Goal: Task Accomplishment & Management: Complete application form

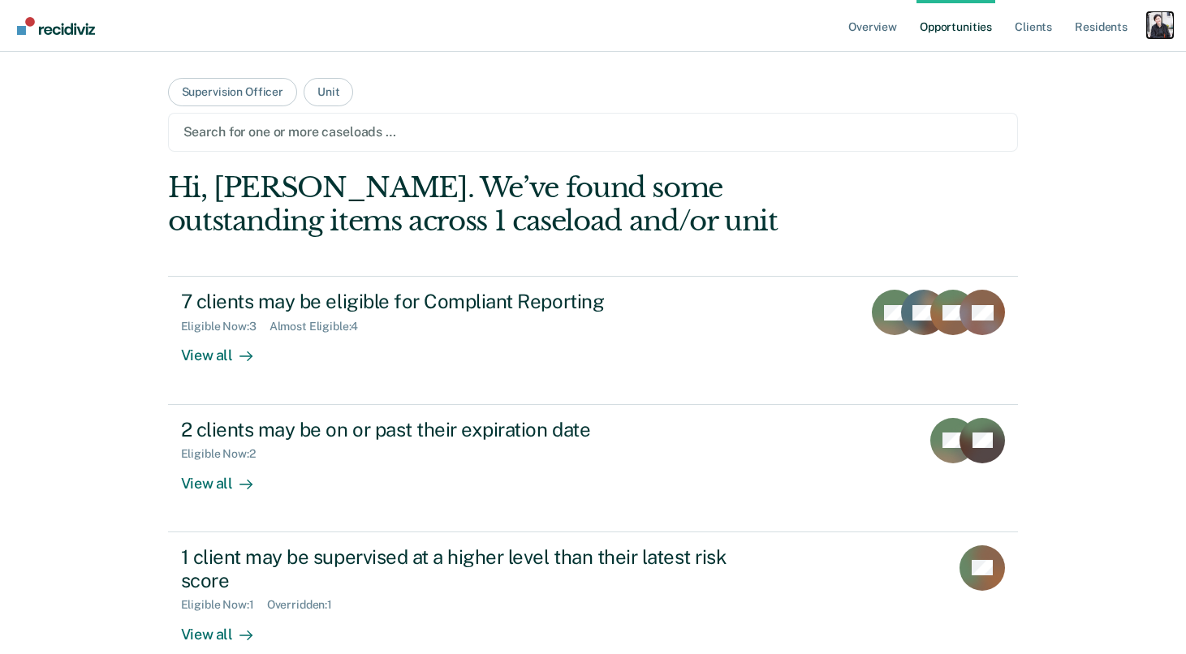
click at [1152, 25] on div "Profile dropdown button" at bounding box center [1160, 25] width 26 height 26
click at [1051, 66] on link "Profile" at bounding box center [1094, 66] width 131 height 14
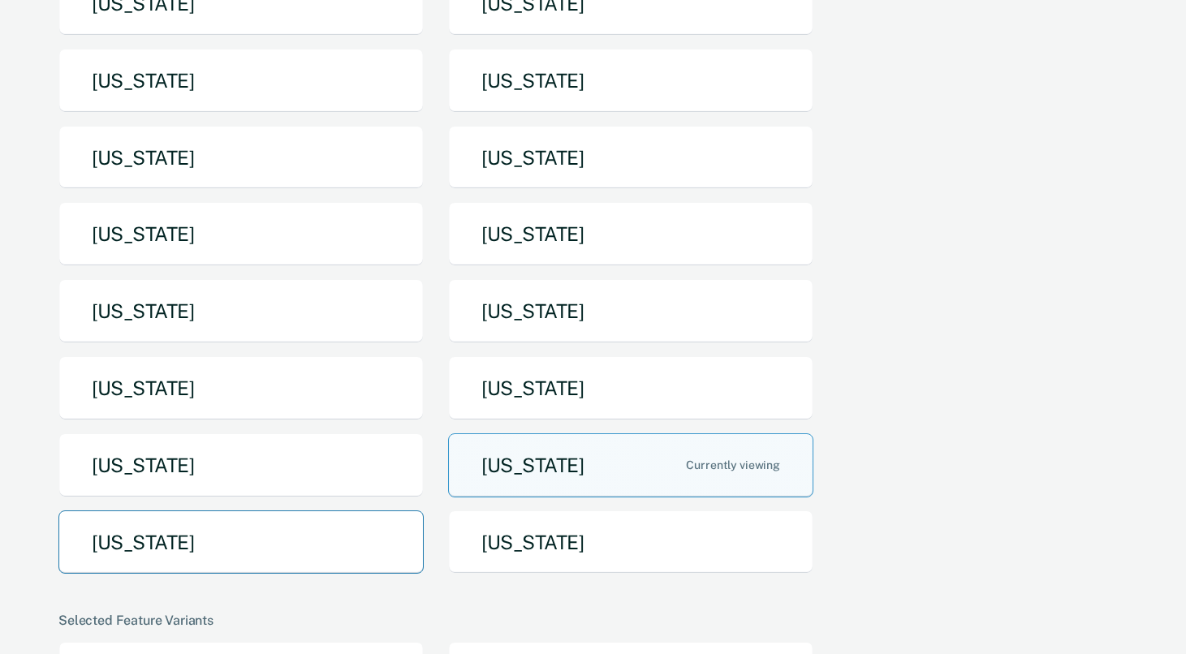
scroll to position [200, 0]
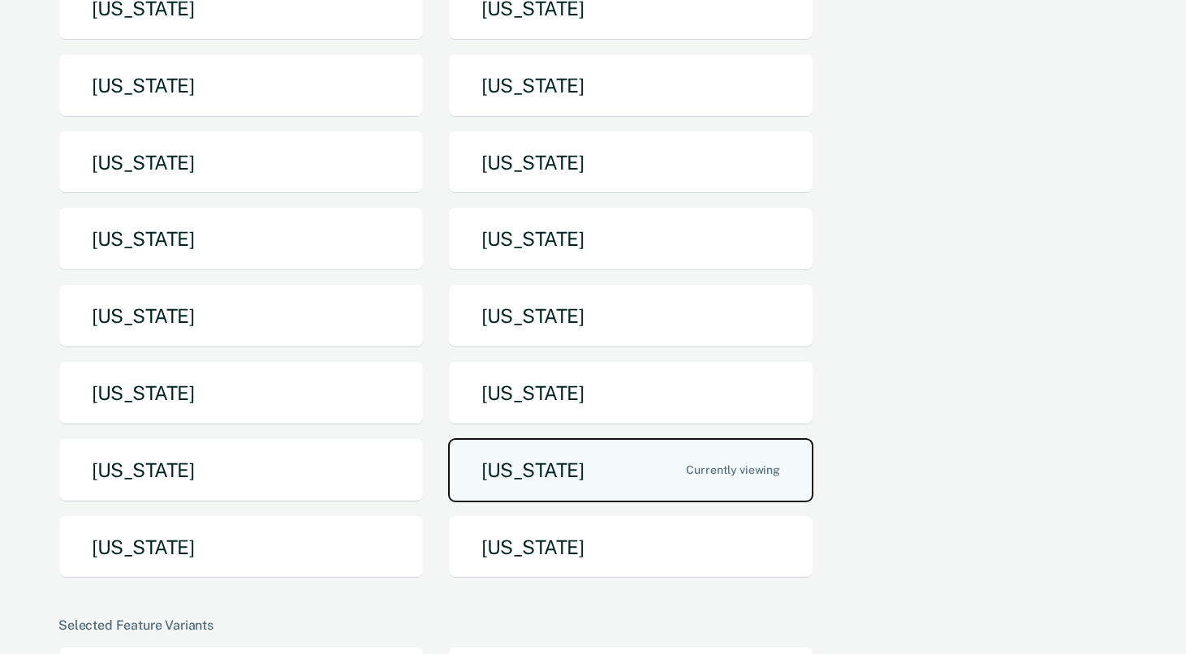
click at [541, 464] on button "Tennessee" at bounding box center [630, 470] width 365 height 64
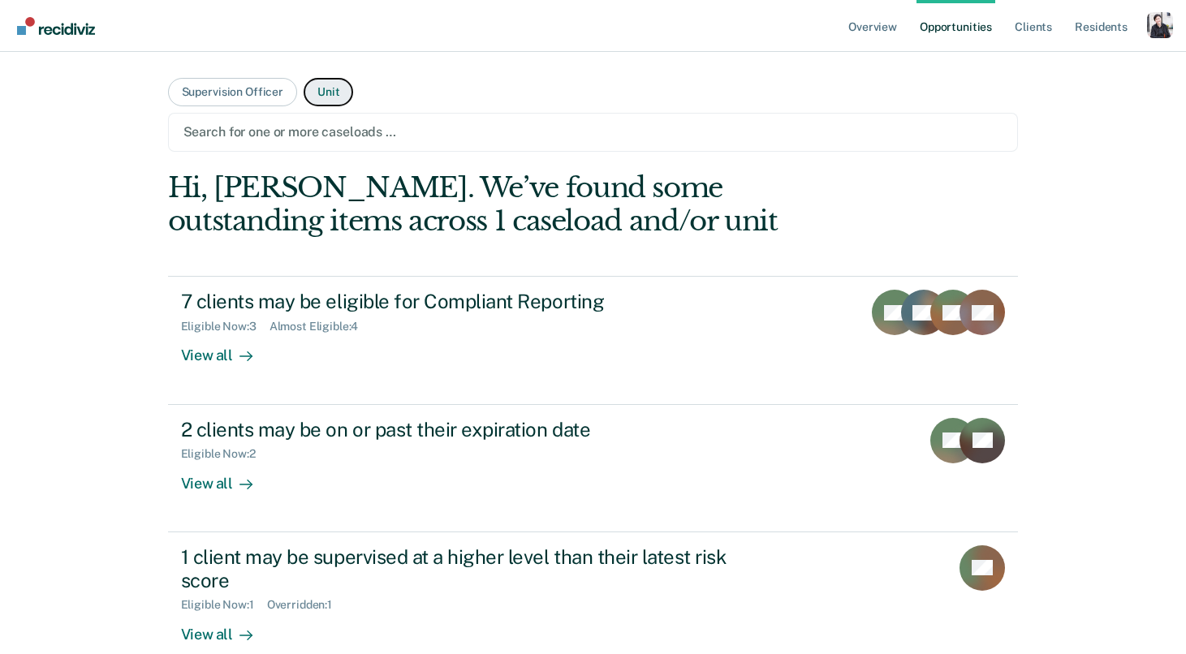
click at [334, 96] on button "Unit" at bounding box center [329, 92] width 50 height 28
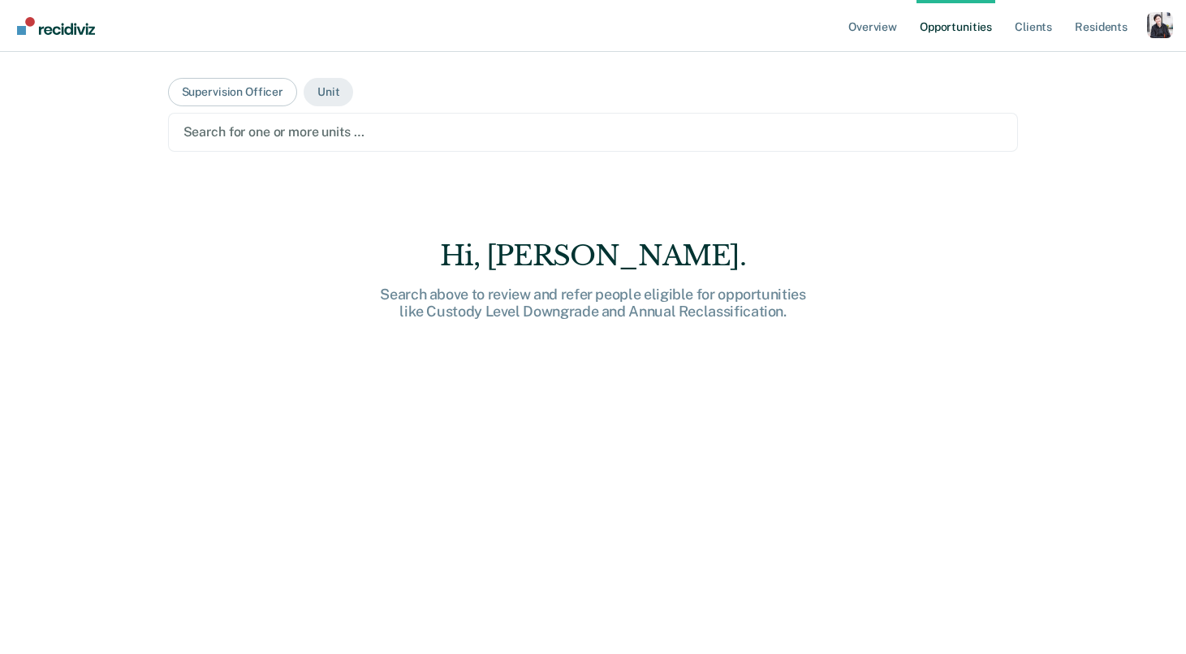
click at [307, 141] on div at bounding box center [593, 132] width 820 height 19
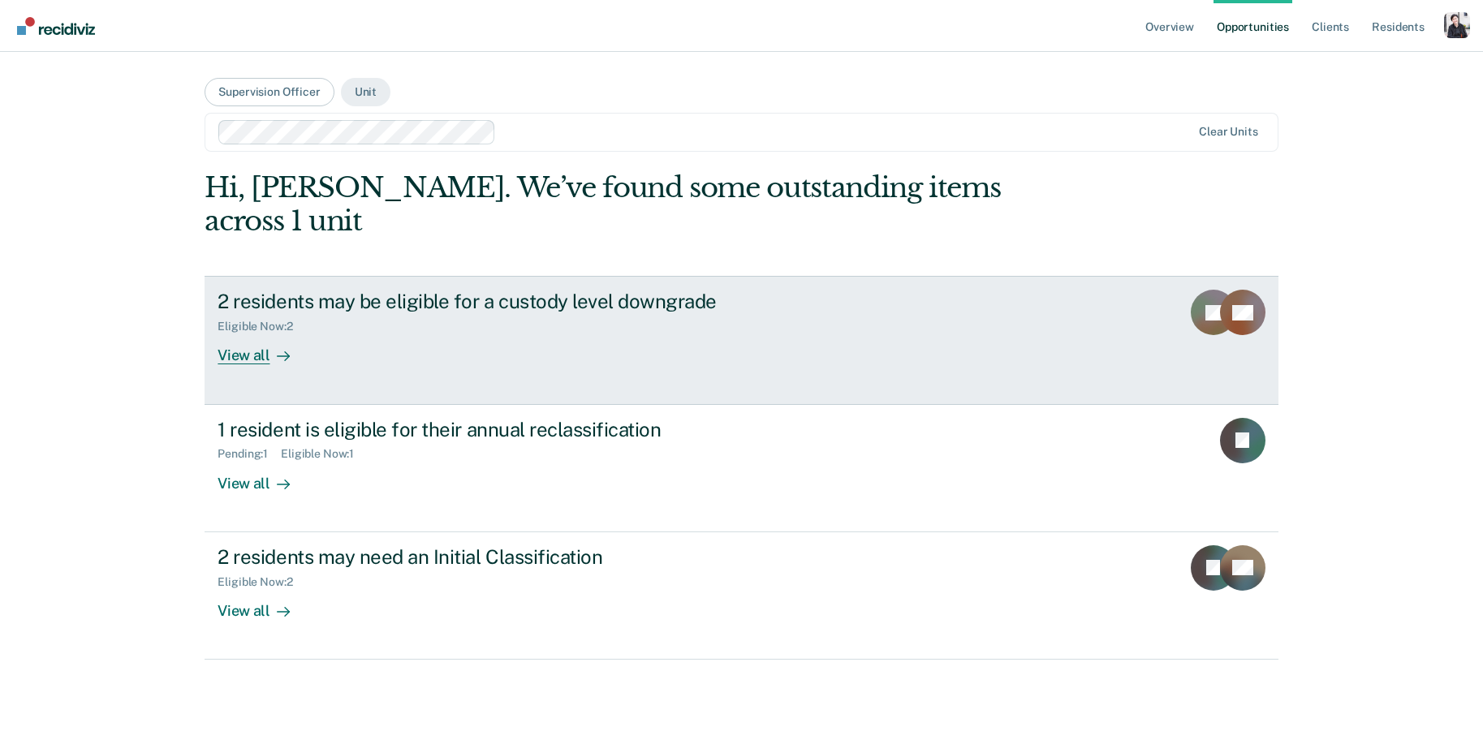
click at [510, 290] on div "2 residents may be eligible for a custody level downgrade" at bounding box center [503, 302] width 570 height 24
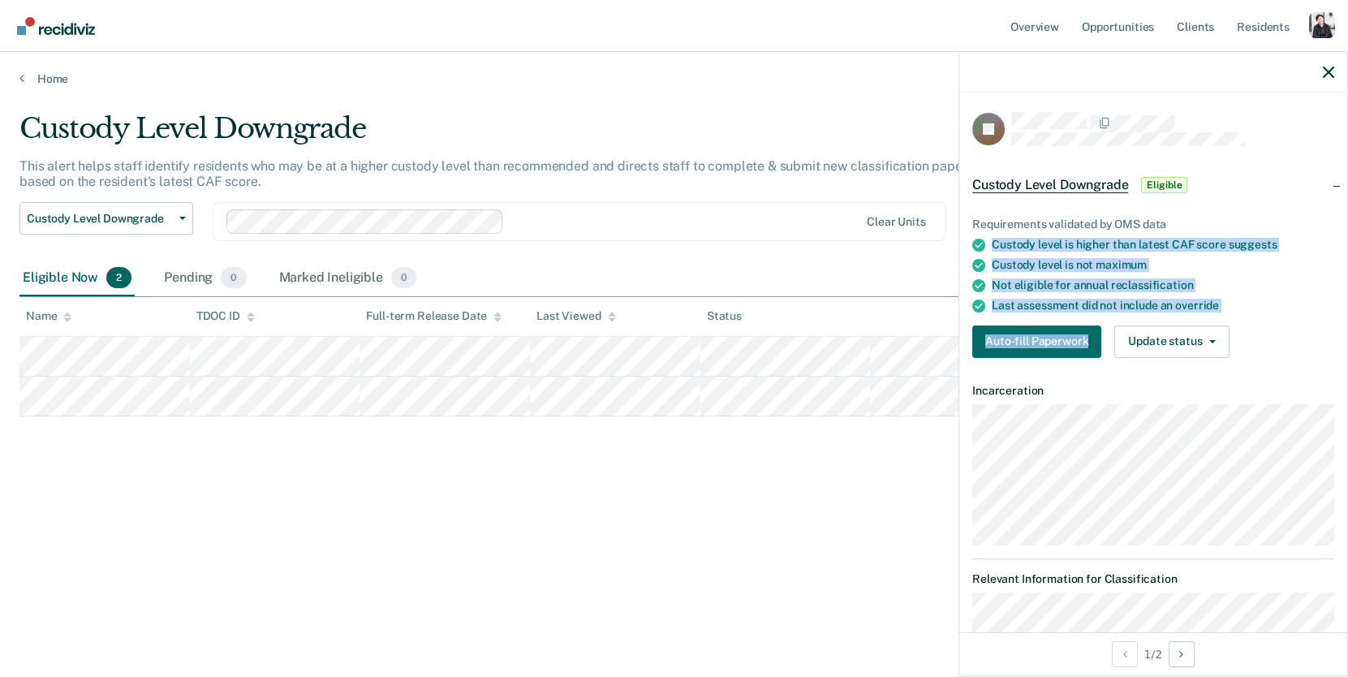
drag, startPoint x: 976, startPoint y: 243, endPoint x: 1188, endPoint y: 321, distance: 226.7
click at [1185, 321] on div "Requirements validated by OMS data Custody level is higher than latest CAF scor…" at bounding box center [1153, 281] width 388 height 179
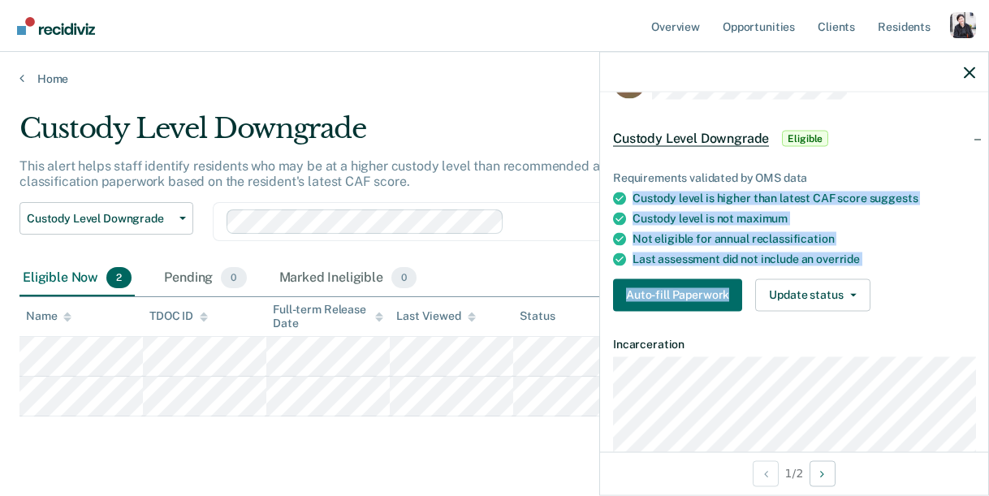
scroll to position [34, 0]
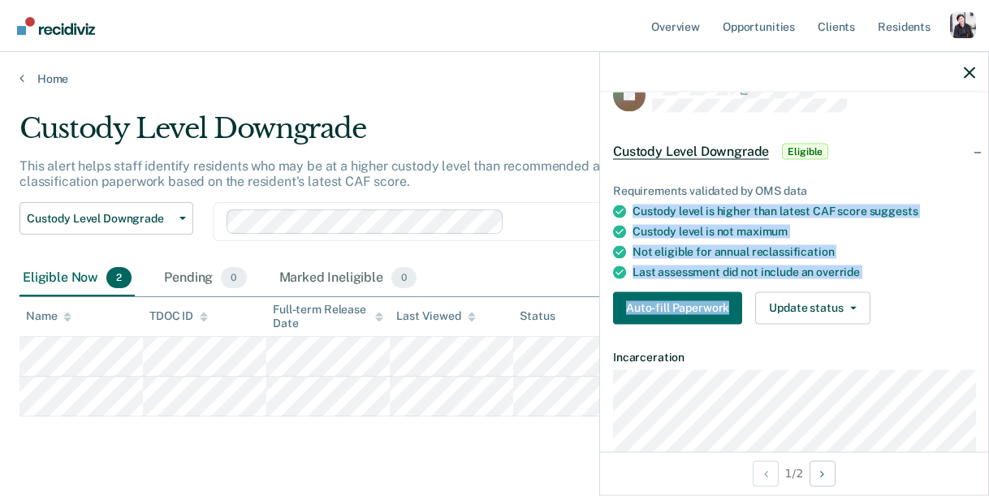
click at [828, 209] on div "Custody level is higher than latest CAF score suggests" at bounding box center [803, 211] width 342 height 14
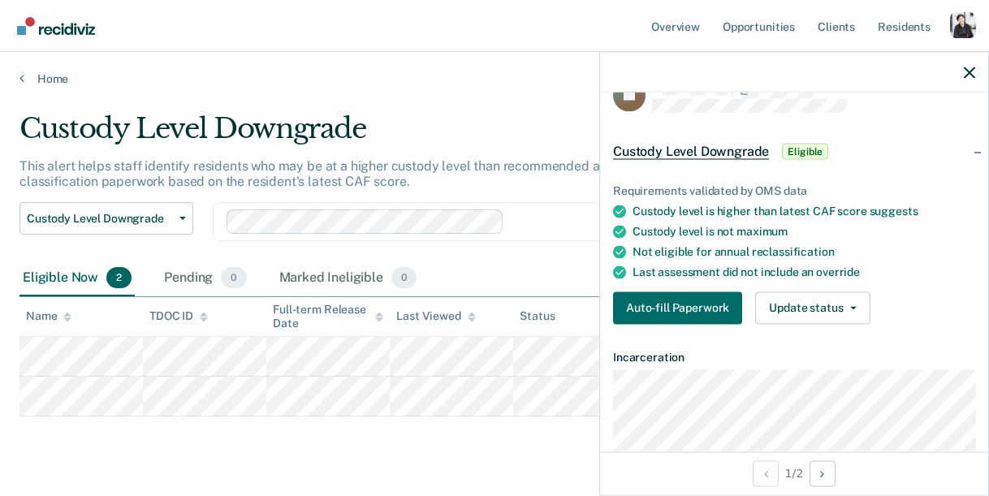
click at [828, 209] on div "Custody level is higher than latest CAF score suggests" at bounding box center [803, 211] width 342 height 14
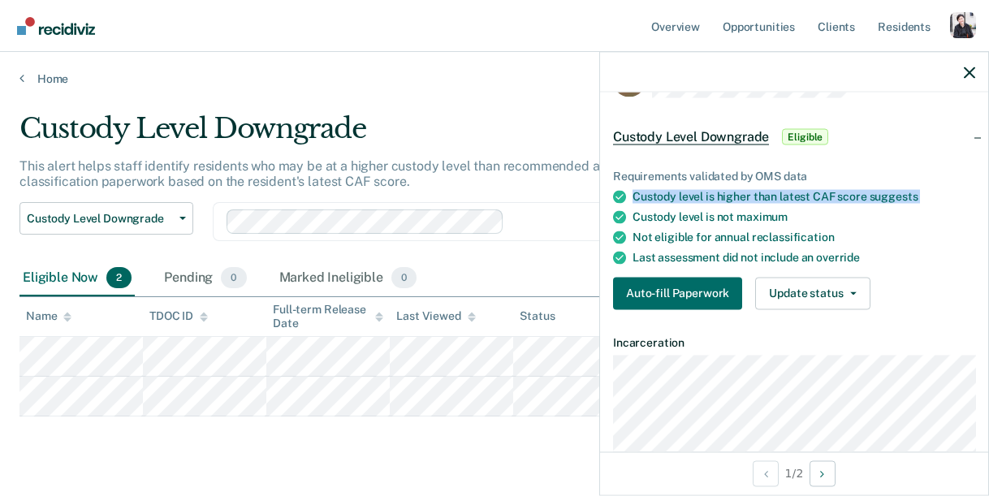
scroll to position [51, 0]
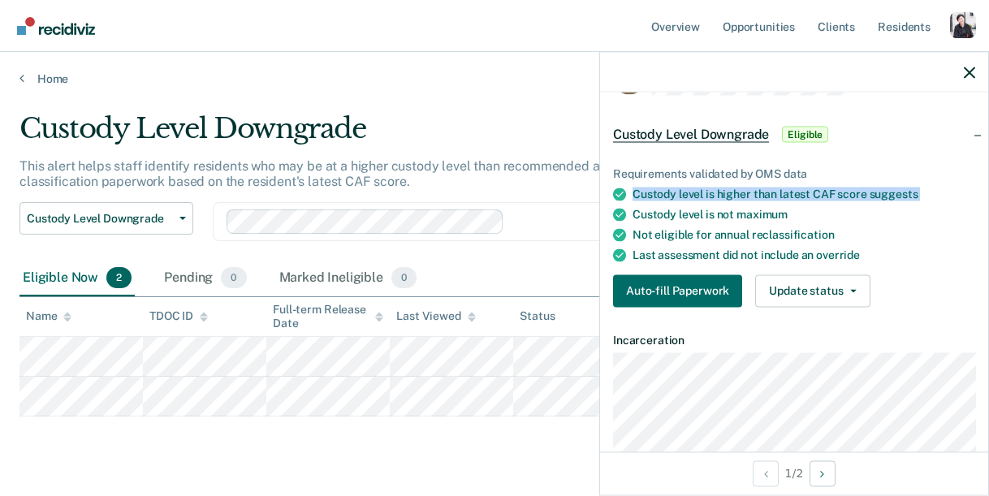
click at [799, 227] on span "reclassification" at bounding box center [793, 233] width 83 height 13
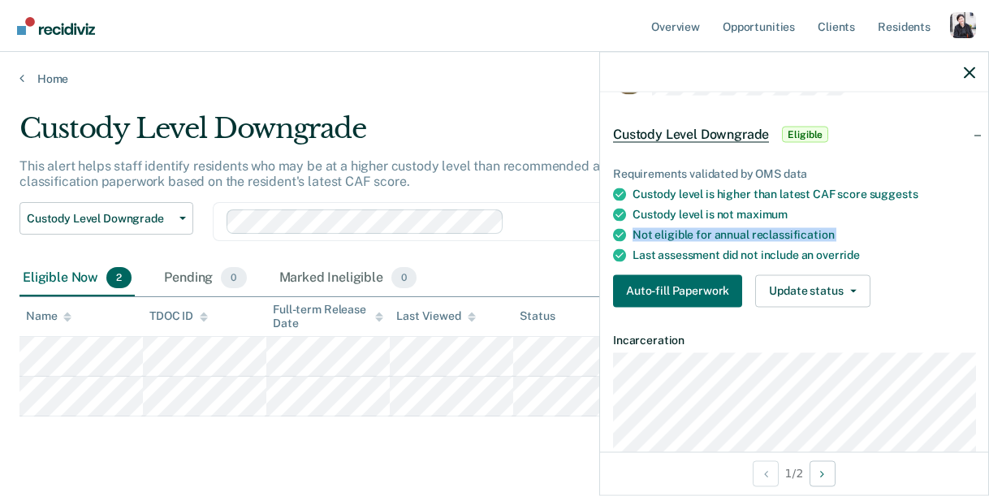
click at [849, 228] on div "Not eligible for annual reclassification" at bounding box center [803, 234] width 342 height 14
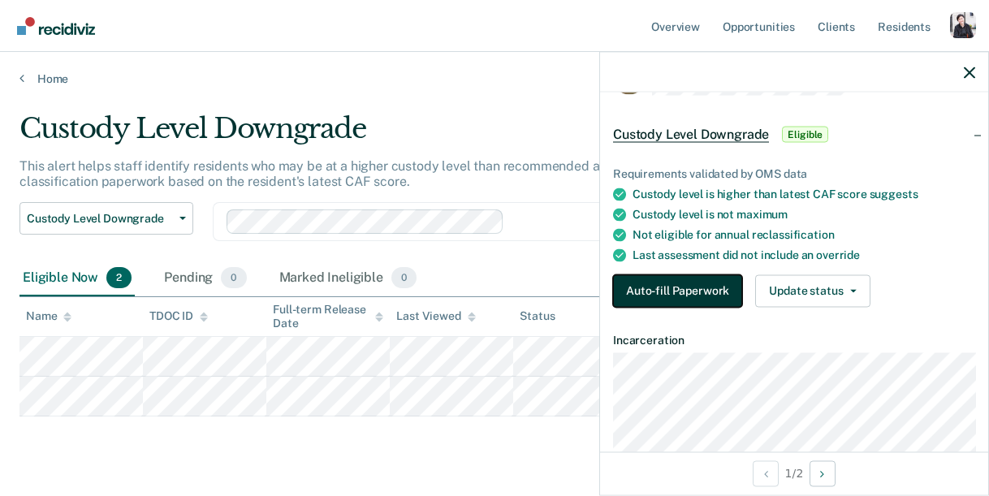
click at [696, 293] on button "Auto-fill Paperwork" at bounding box center [677, 290] width 129 height 32
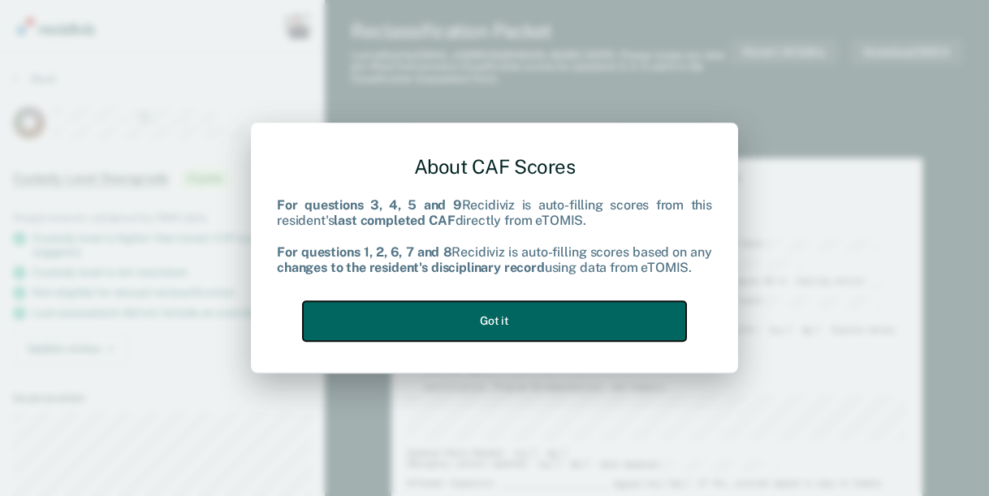
click at [597, 325] on button "Got it" at bounding box center [494, 321] width 383 height 40
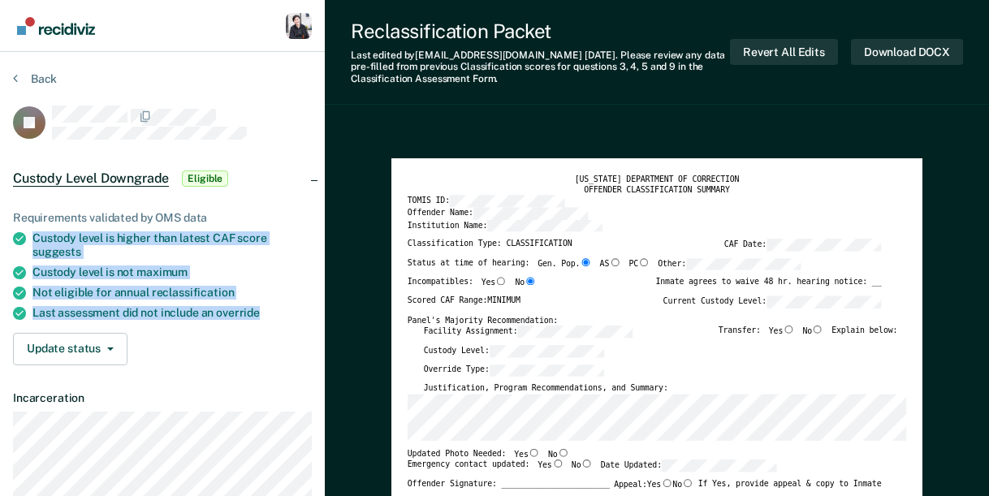
drag, startPoint x: 14, startPoint y: 232, endPoint x: 274, endPoint y: 311, distance: 272.2
click at [274, 311] on ul "Requirements validated by OMS data Custody level is higher than latest CAF scor…" at bounding box center [162, 265] width 299 height 108
click at [256, 149] on article "JR Custody Level Downgrade Eligible Requirements validated by OMS data Custody …" at bounding box center [162, 410] width 299 height 609
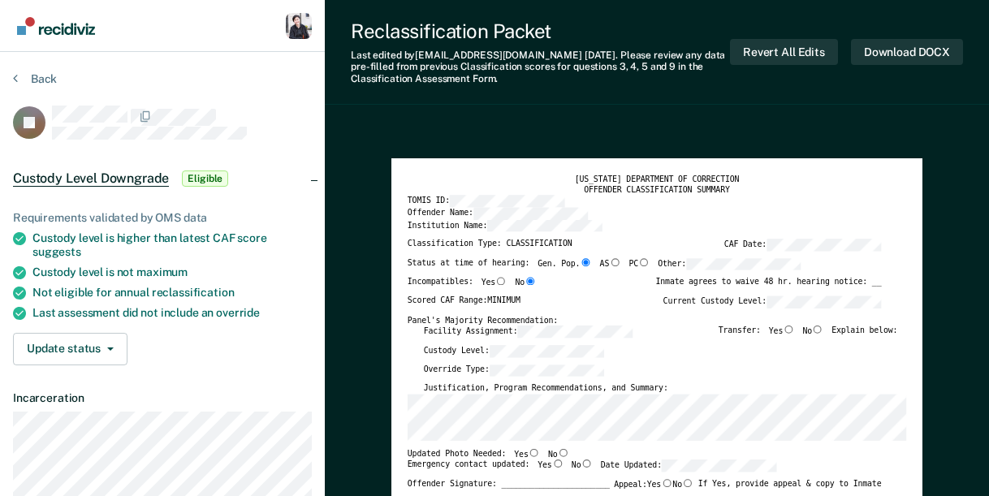
type textarea "x"
